Goal: Transaction & Acquisition: Purchase product/service

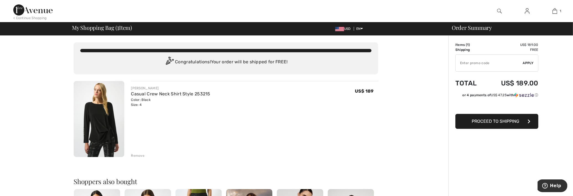
click at [488, 128] on button "Proceed to Shipping" at bounding box center [496, 121] width 83 height 15
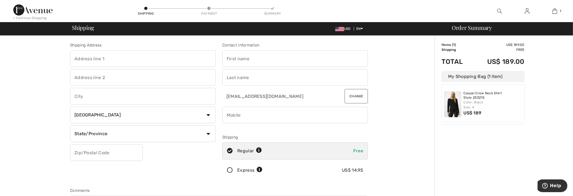
click at [124, 67] on input "text" at bounding box center [143, 58] width 146 height 17
type input "22115 North Las Positas Drive"
click at [95, 105] on input "text" at bounding box center [143, 96] width 146 height 17
type input "Sun City West"
click at [93, 142] on select "State/Province Alabama Alaska American Samoa Arizona Arkansas California Colora…" at bounding box center [143, 134] width 146 height 17
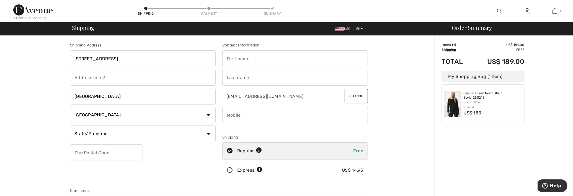
select select "AZ"
click at [72, 135] on select "State/Province Alabama Alaska American Samoa Arizona Arkansas California Colora…" at bounding box center [143, 134] width 146 height 17
click at [96, 161] on input "text" at bounding box center [106, 152] width 73 height 17
type input "85375"
click at [265, 63] on input "text" at bounding box center [295, 58] width 146 height 17
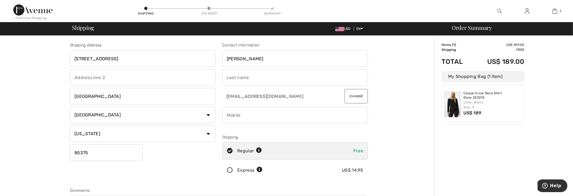
type input "Beverly"
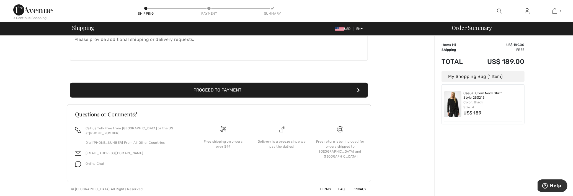
scroll to position [166, 0]
type input "Brown"
click at [217, 98] on button "Proceed to Payment" at bounding box center [219, 90] width 298 height 15
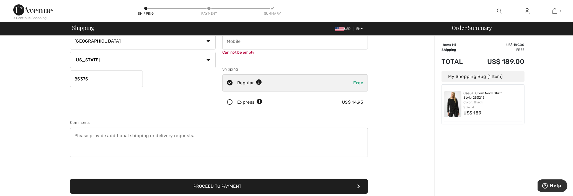
scroll to position [73, 0]
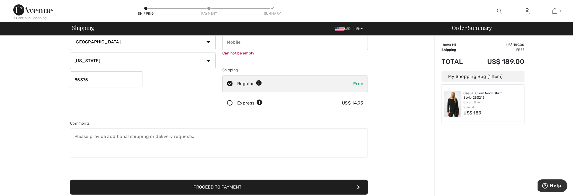
click at [250, 50] on input "phone" at bounding box center [295, 42] width 146 height 17
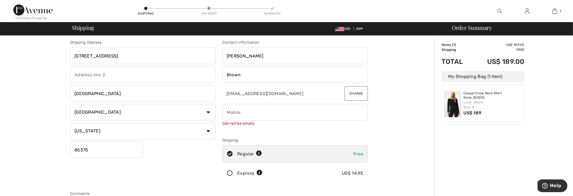
scroll to position [0, 0]
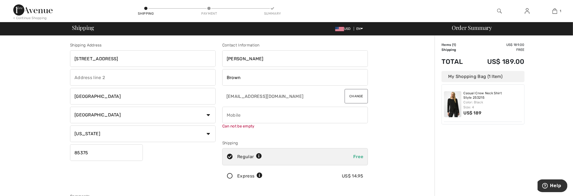
click at [235, 123] on input "phone" at bounding box center [295, 115] width 146 height 17
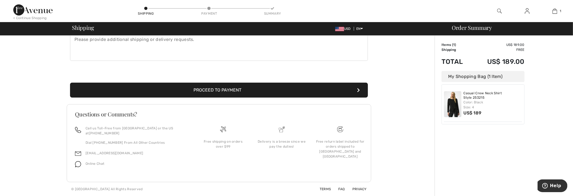
scroll to position [175, 0]
type input "6023908099"
click at [183, 98] on button "Proceed to Payment" at bounding box center [219, 90] width 298 height 15
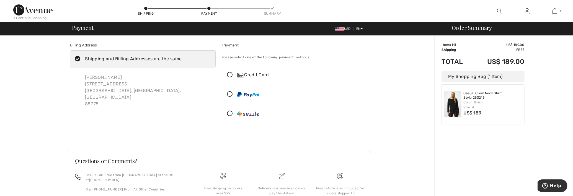
click at [235, 78] on icon at bounding box center [229, 75] width 15 height 6
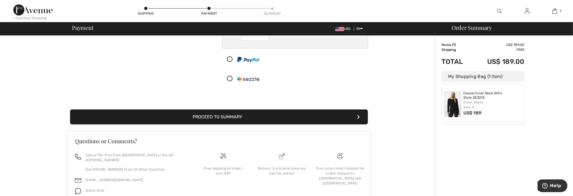
scroll to position [97, 0]
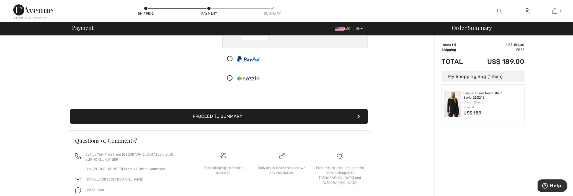
click at [258, 124] on button "Proceed to Summary" at bounding box center [219, 116] width 298 height 15
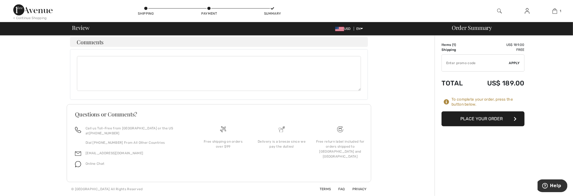
scroll to position [452, 0]
click at [458, 126] on button "Place Your Order" at bounding box center [482, 119] width 83 height 15
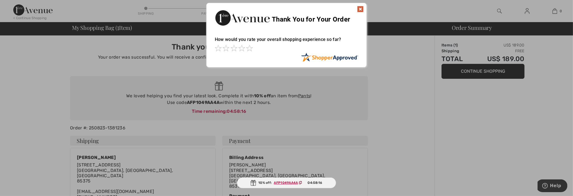
click at [361, 10] on img at bounding box center [360, 9] width 7 height 7
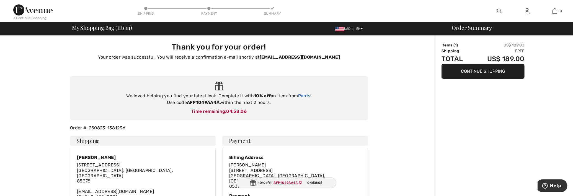
click at [302, 99] on link "Pants" at bounding box center [304, 95] width 12 height 5
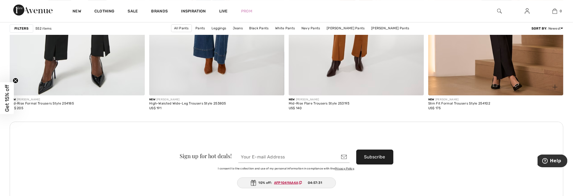
scroll to position [1651, 0]
click at [206, 29] on link "Pants" at bounding box center [200, 28] width 15 height 7
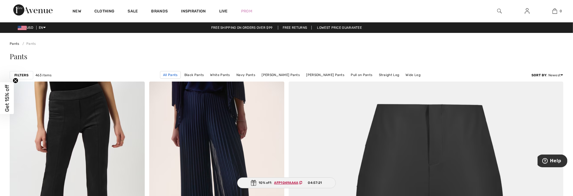
click at [179, 79] on link "All Pants" at bounding box center [170, 75] width 21 height 8
click at [288, 79] on link "[PERSON_NAME] Pants" at bounding box center [281, 74] width 44 height 7
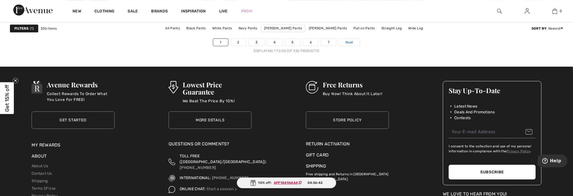
scroll to position [3514, 0]
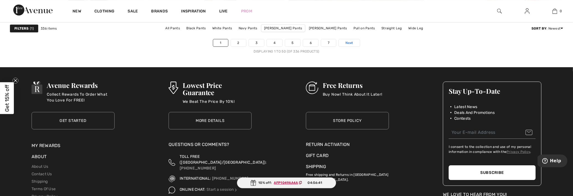
click at [353, 45] on span "Next" at bounding box center [348, 42] width 7 height 5
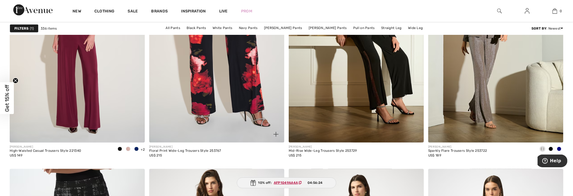
scroll to position [599, 0]
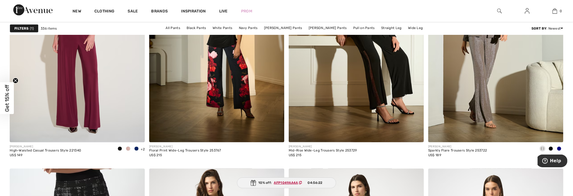
click at [497, 10] on img at bounding box center [499, 11] width 5 height 7
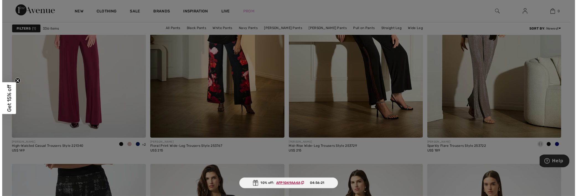
scroll to position [602, 0]
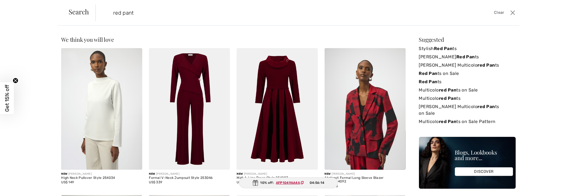
type input "red pant"
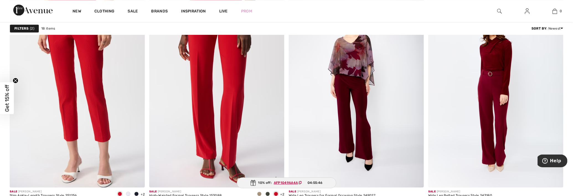
scroll to position [1097, 0]
click at [233, 90] on img at bounding box center [216, 86] width 135 height 203
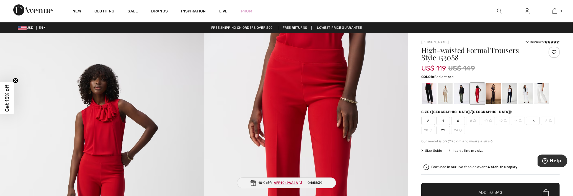
click at [483, 100] on div at bounding box center [477, 93] width 14 height 21
click at [450, 125] on span "4" at bounding box center [443, 121] width 14 height 8
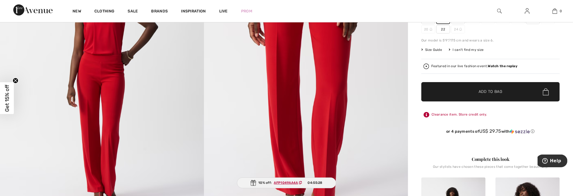
scroll to position [101, 0]
click at [457, 101] on span "✔ Added to Bag Add to Bag" at bounding box center [490, 91] width 138 height 19
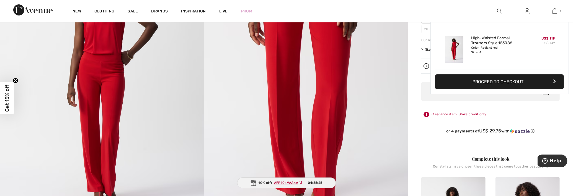
scroll to position [0, 0]
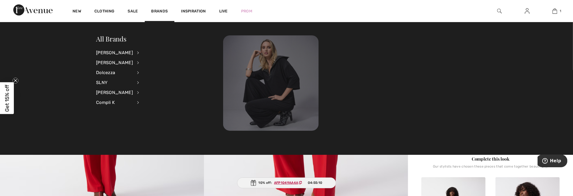
click at [273, 105] on img at bounding box center [270, 82] width 95 height 95
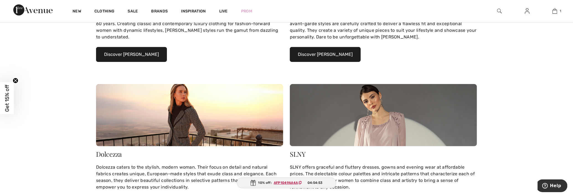
scroll to position [166, 0]
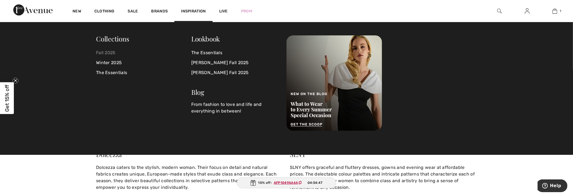
click at [110, 53] on link "Fall 2025" at bounding box center [143, 53] width 95 height 10
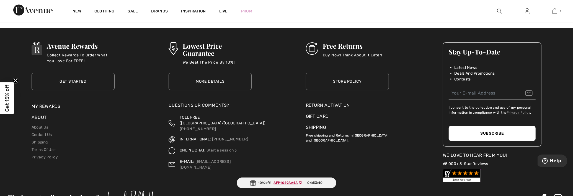
scroll to position [3531, 0]
click at [353, 6] on span "Next" at bounding box center [348, 3] width 7 height 5
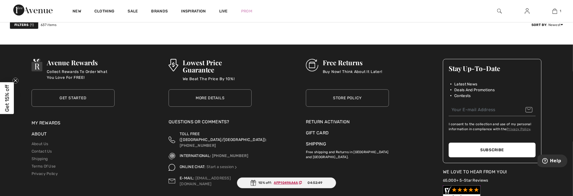
scroll to position [3514, 0]
click at [264, 24] on link "3" at bounding box center [271, 20] width 15 height 7
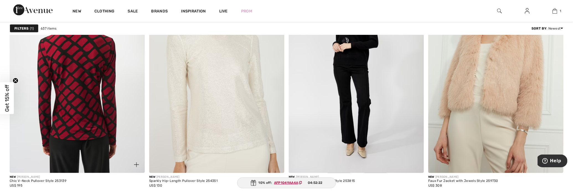
scroll to position [775, 0]
click at [82, 92] on img at bounding box center [77, 72] width 135 height 203
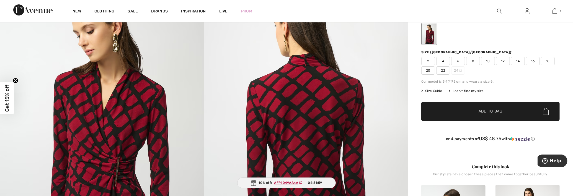
scroll to position [55, 0]
click at [447, 66] on span "4" at bounding box center [443, 61] width 14 height 8
click at [455, 121] on span "✔ Added to Bag Add to Bag" at bounding box center [490, 111] width 138 height 19
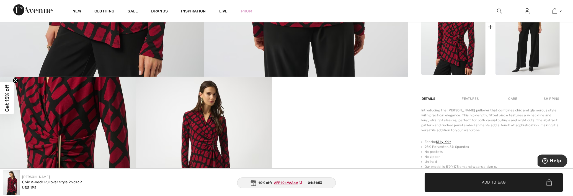
scroll to position [261, 0]
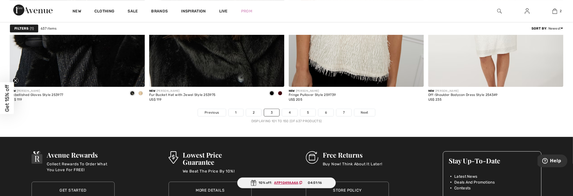
scroll to position [3422, 0]
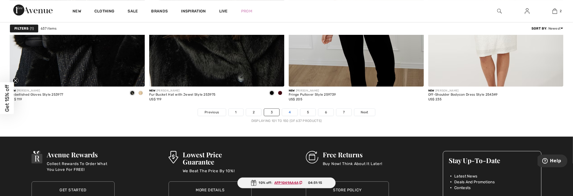
click at [288, 116] on link "4" at bounding box center [289, 112] width 15 height 7
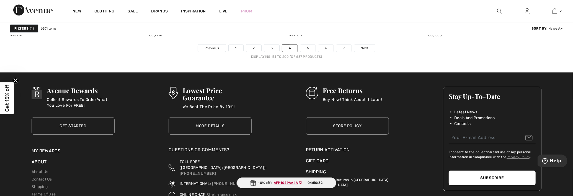
scroll to position [3486, 0]
click at [314, 51] on link "5" at bounding box center [307, 47] width 15 height 7
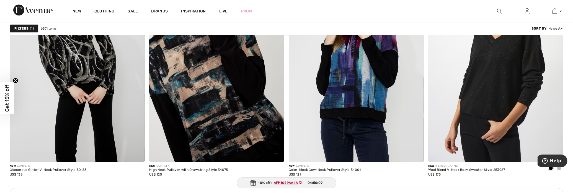
scroll to position [1559, 0]
click at [195, 81] on img at bounding box center [216, 60] width 135 height 203
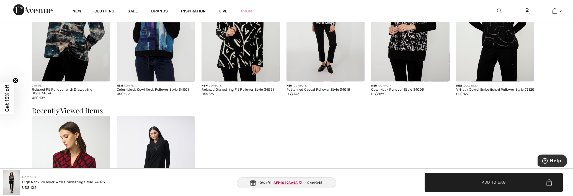
scroll to position [747, 0]
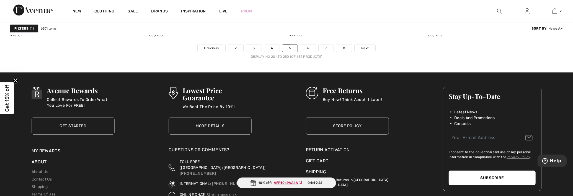
scroll to position [3486, 0]
click at [313, 51] on link "6" at bounding box center [307, 47] width 15 height 7
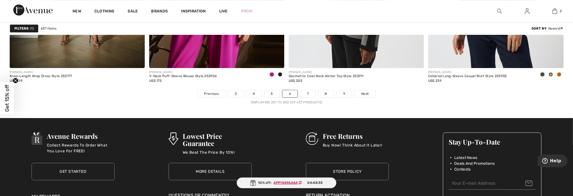
scroll to position [3440, 0]
click at [315, 97] on link "7" at bounding box center [307, 93] width 15 height 7
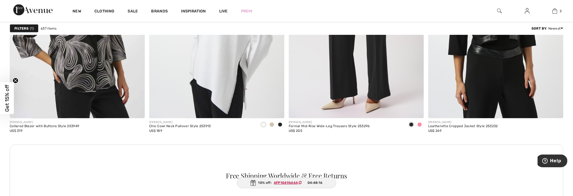
scroll to position [830, 0]
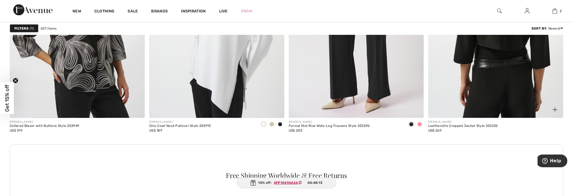
click at [492, 50] on img at bounding box center [495, 17] width 135 height 203
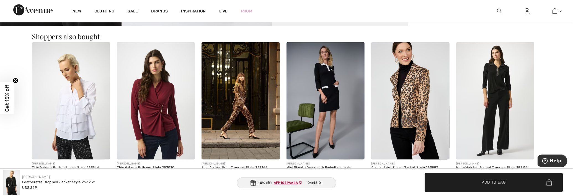
scroll to position [516, 0]
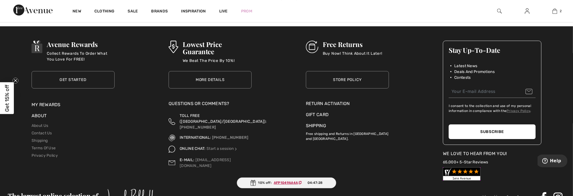
scroll to position [3533, 0]
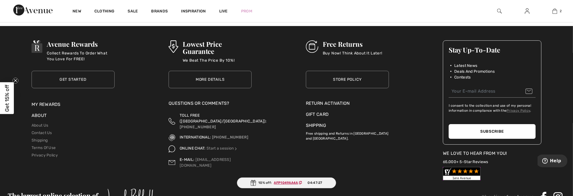
click at [314, 5] on link "8" at bounding box center [306, 1] width 15 height 7
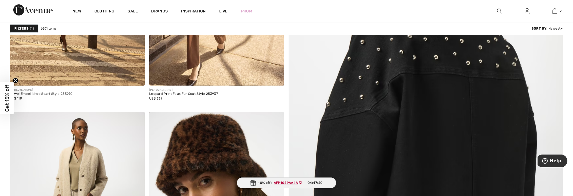
scroll to position [175, 0]
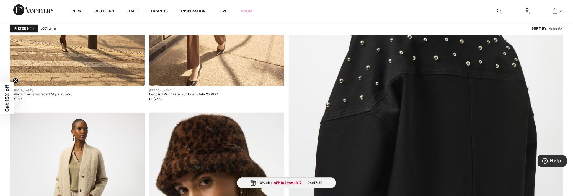
click at [420, 85] on img at bounding box center [425, 131] width 329 height 494
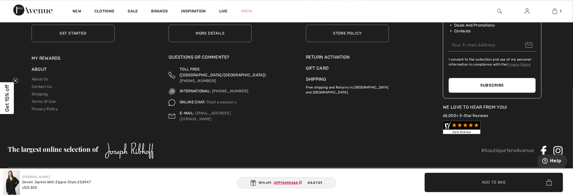
scroll to position [1436, 0]
